Goal: Information Seeking & Learning: Learn about a topic

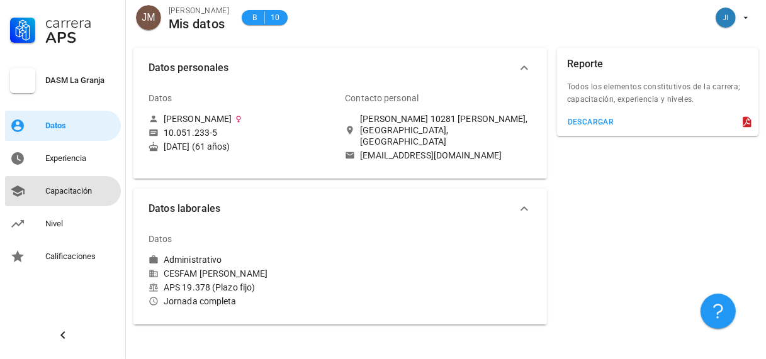
click at [63, 191] on div "Capacitación" at bounding box center [80, 191] width 70 height 10
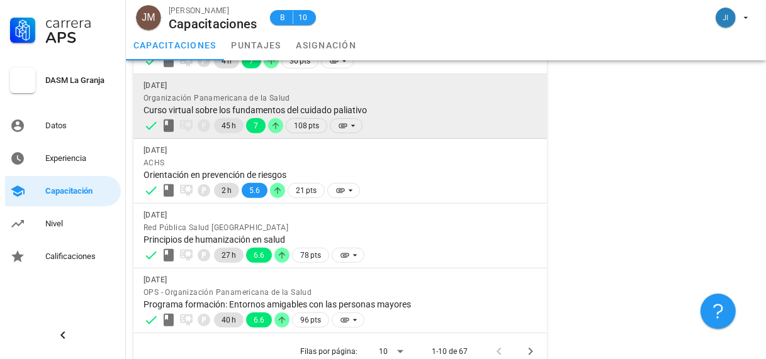
scroll to position [483, 0]
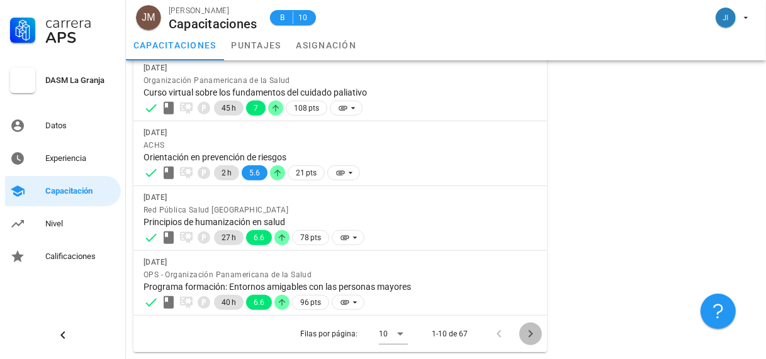
click at [527, 334] on icon "Página siguiente" at bounding box center [530, 334] width 15 height 15
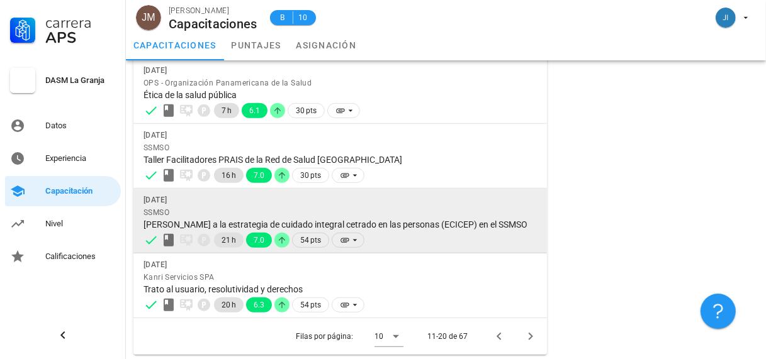
scroll to position [495, 0]
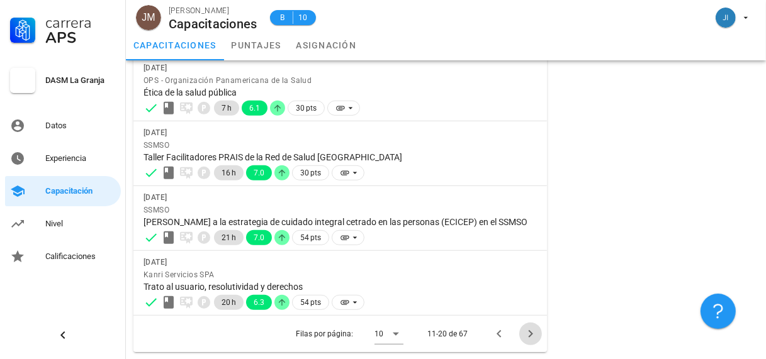
click at [528, 332] on icon "Página siguiente" at bounding box center [530, 334] width 15 height 15
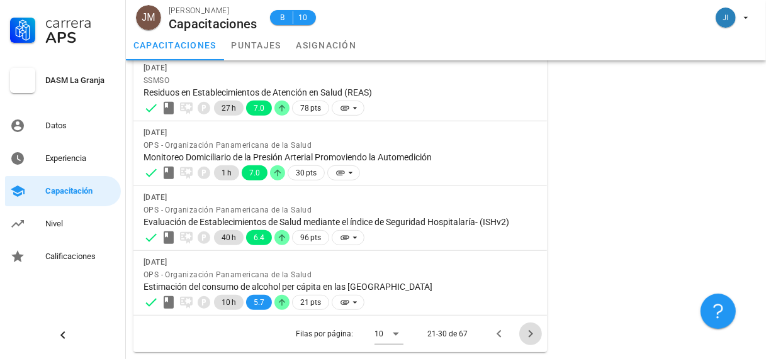
click at [531, 332] on icon "Página siguiente" at bounding box center [530, 334] width 4 height 8
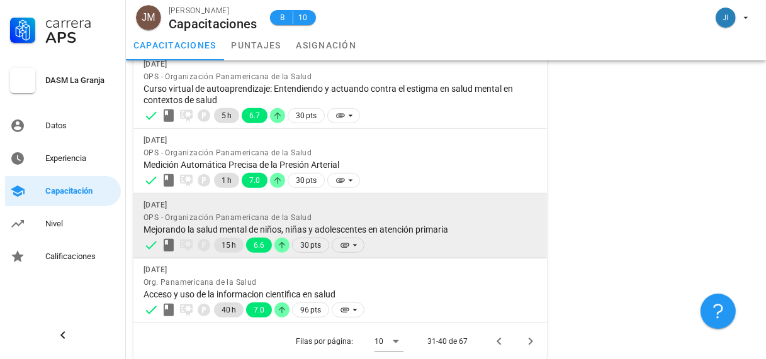
scroll to position [529, 0]
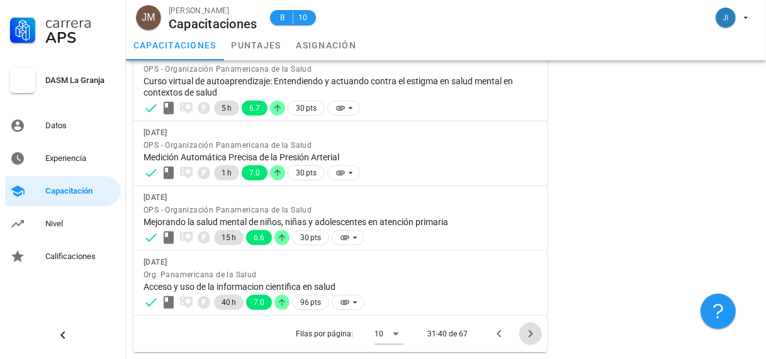
click at [531, 332] on icon "Página siguiente" at bounding box center [530, 334] width 15 height 15
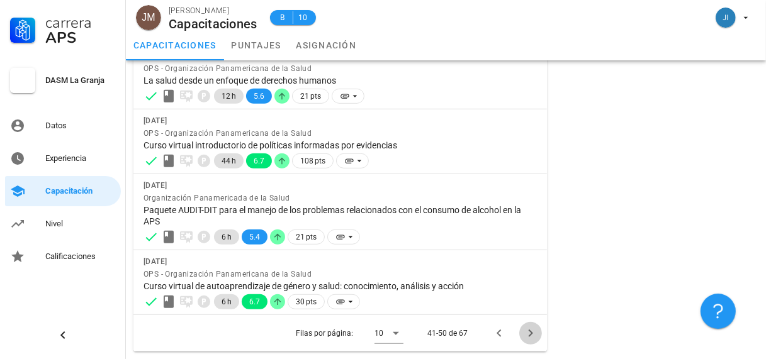
scroll to position [506, 0]
click at [532, 334] on icon "Página siguiente" at bounding box center [530, 334] width 15 height 15
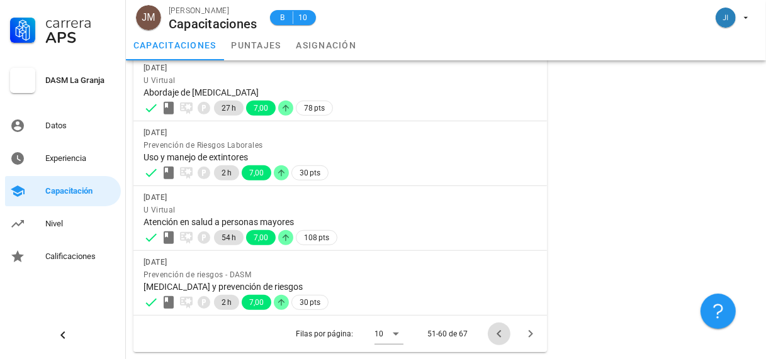
click at [497, 335] on icon "Página anterior" at bounding box center [499, 334] width 15 height 15
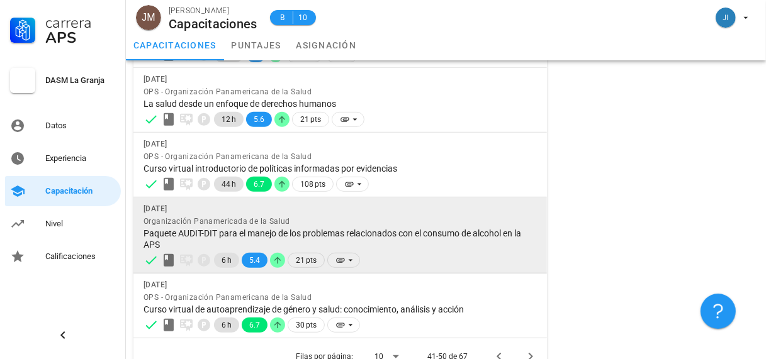
scroll to position [506, 0]
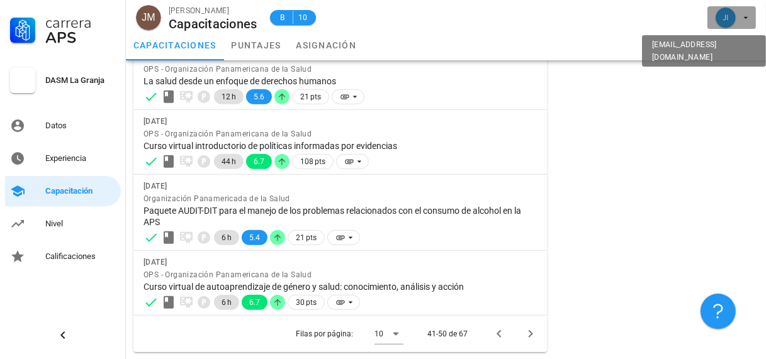
click at [750, 17] on icon "button" at bounding box center [746, 18] width 10 height 10
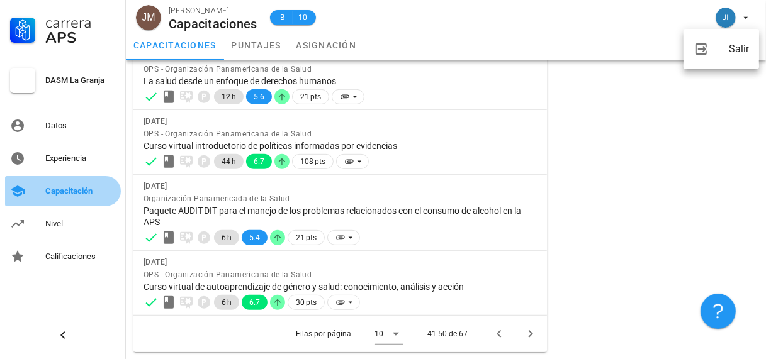
click at [66, 187] on div "Capacitación" at bounding box center [80, 191] width 70 height 10
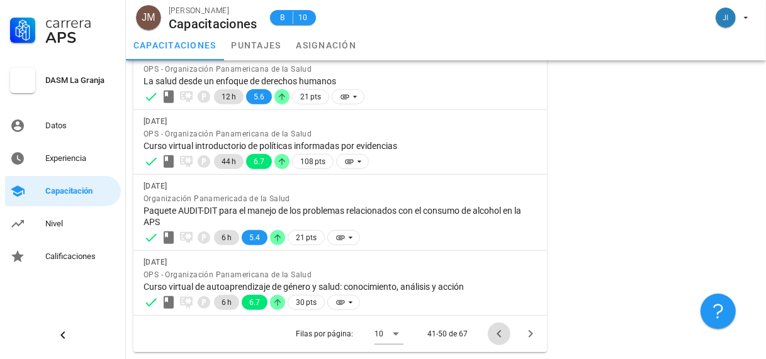
click at [500, 334] on icon "Página anterior" at bounding box center [499, 334] width 15 height 15
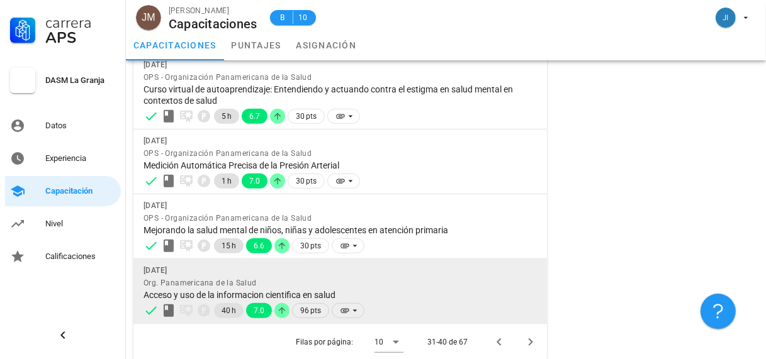
scroll to position [529, 0]
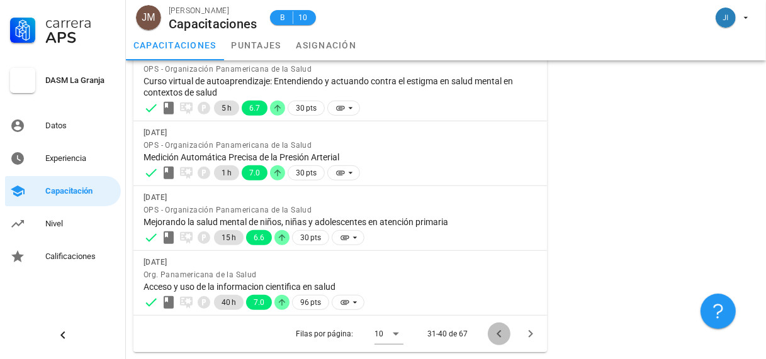
click at [500, 332] on icon "Página anterior" at bounding box center [499, 334] width 15 height 15
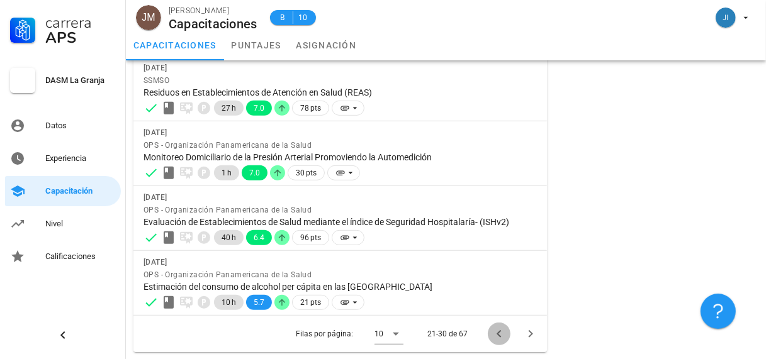
click at [497, 332] on icon "Página anterior" at bounding box center [499, 334] width 4 height 8
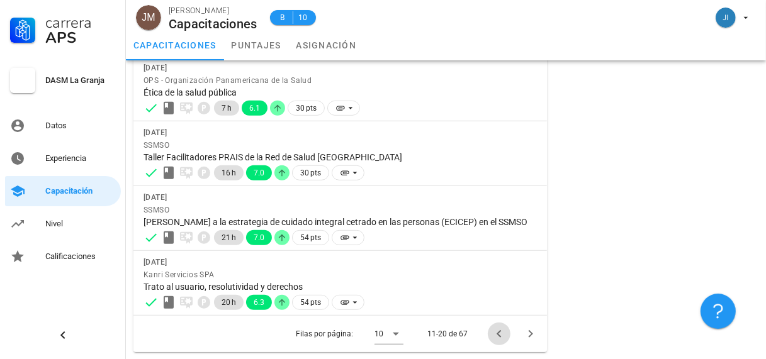
click at [497, 333] on icon "Página anterior" at bounding box center [499, 334] width 4 height 8
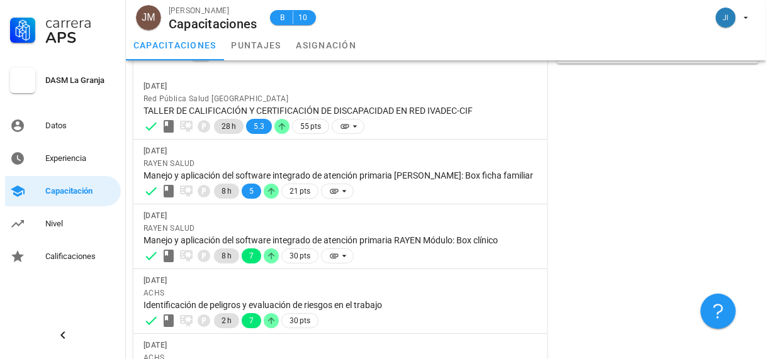
scroll to position [0, 0]
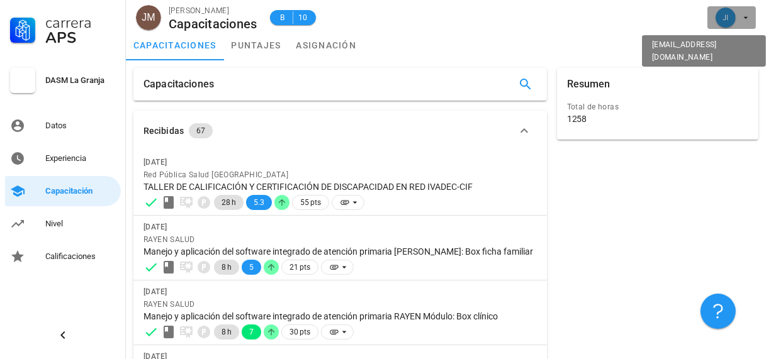
click at [743, 15] on icon "button" at bounding box center [746, 18] width 10 height 10
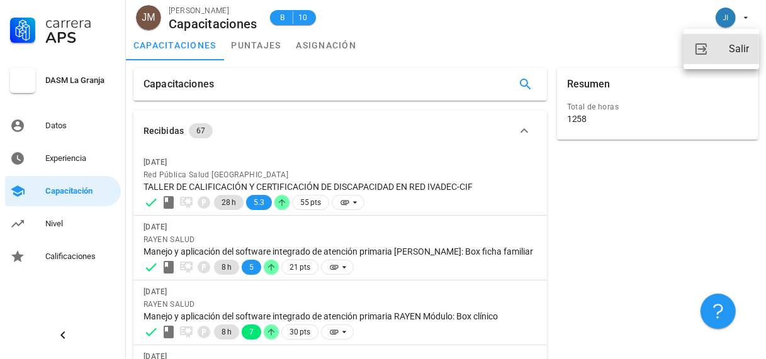
click at [737, 47] on div "Salir" at bounding box center [739, 49] width 20 height 25
